Goal: Navigation & Orientation: Find specific page/section

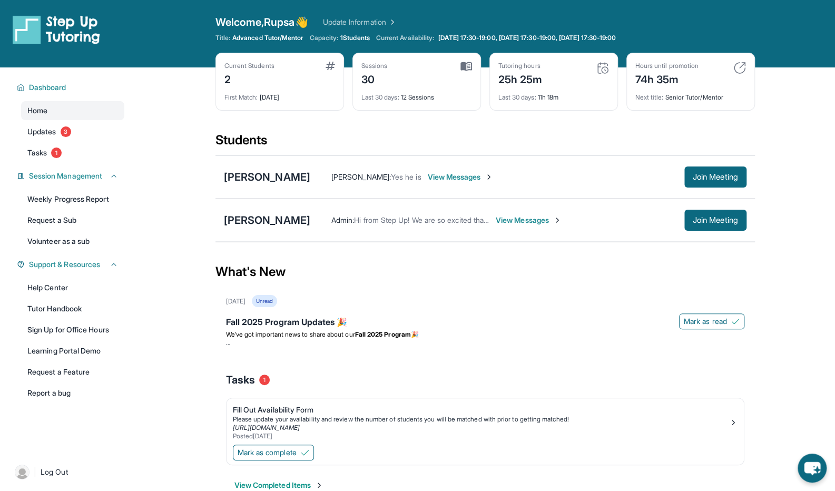
click at [741, 69] on img at bounding box center [740, 68] width 13 height 13
